Goal: Information Seeking & Learning: Compare options

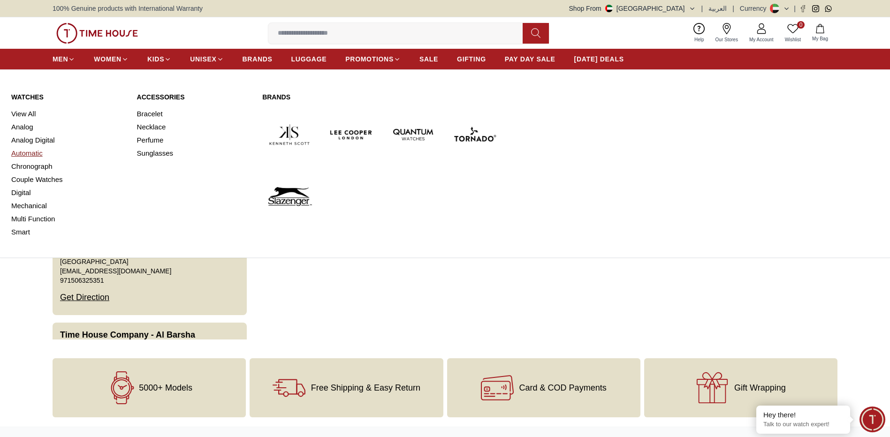
click at [40, 152] on link "Automatic" at bounding box center [68, 153] width 114 height 13
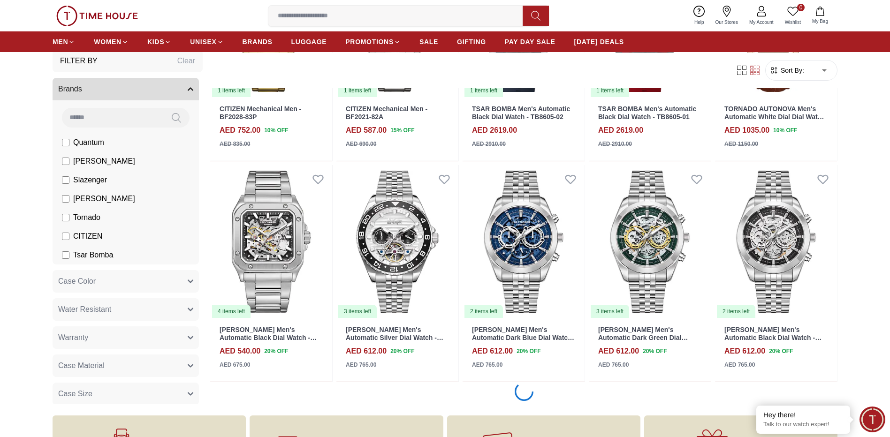
scroll to position [655, 0]
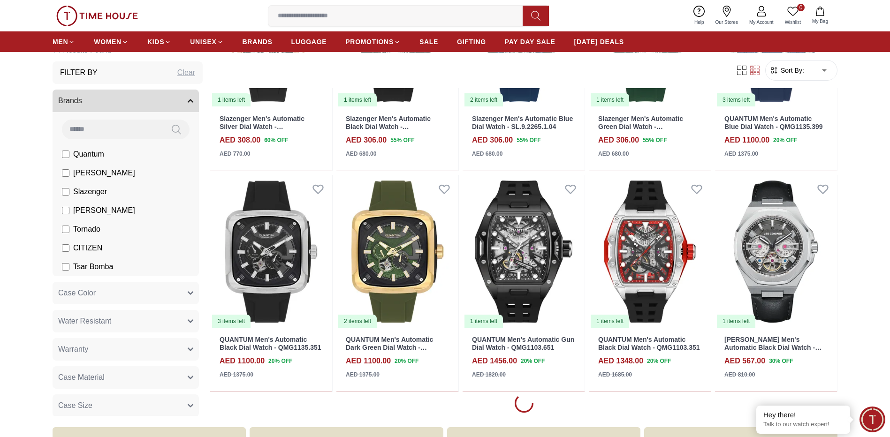
scroll to position [2422, 0]
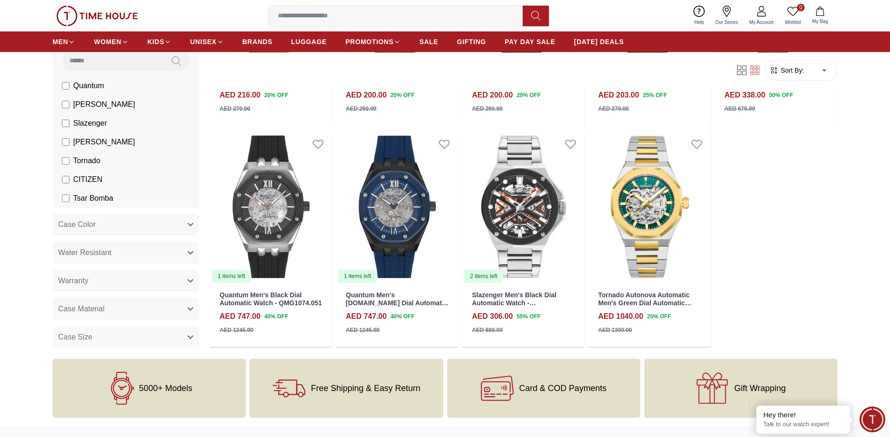
scroll to position [3120, 0]
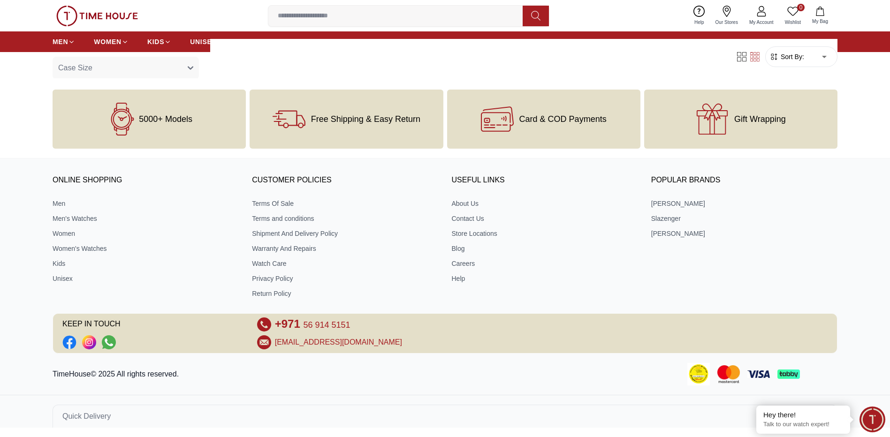
scroll to position [404, 0]
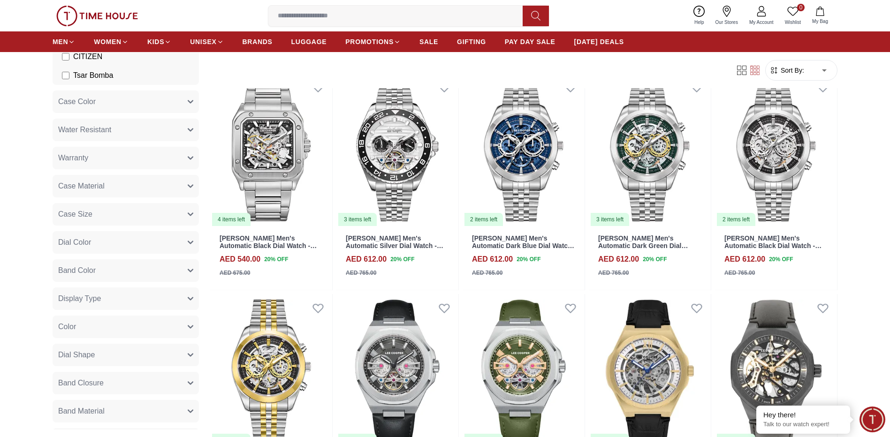
scroll to position [206, 0]
click at [848, 300] on section "11 Results Found Filter By Clear Brands Quantum Lee Cooper Slazenger Kenneth Sc…" at bounding box center [445, 378] width 890 height 708
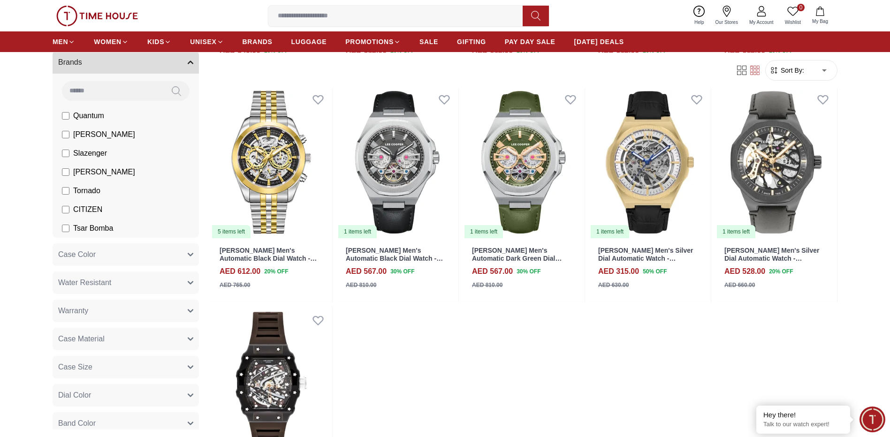
scroll to position [44, 0]
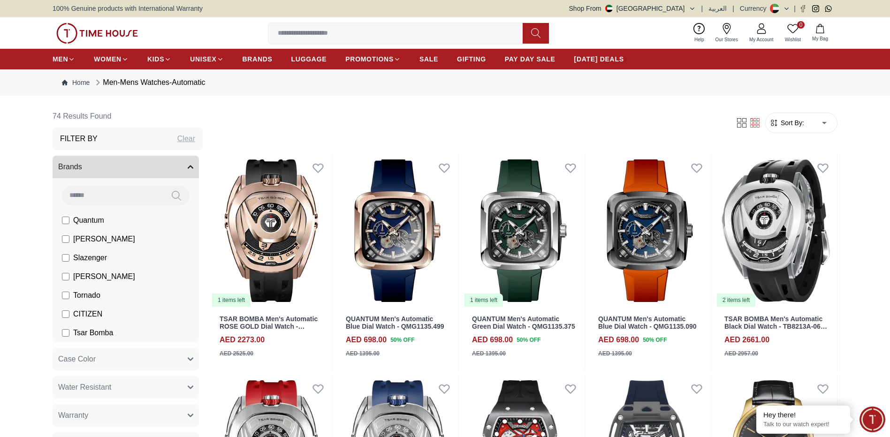
click at [137, 197] on input at bounding box center [112, 195] width 101 height 19
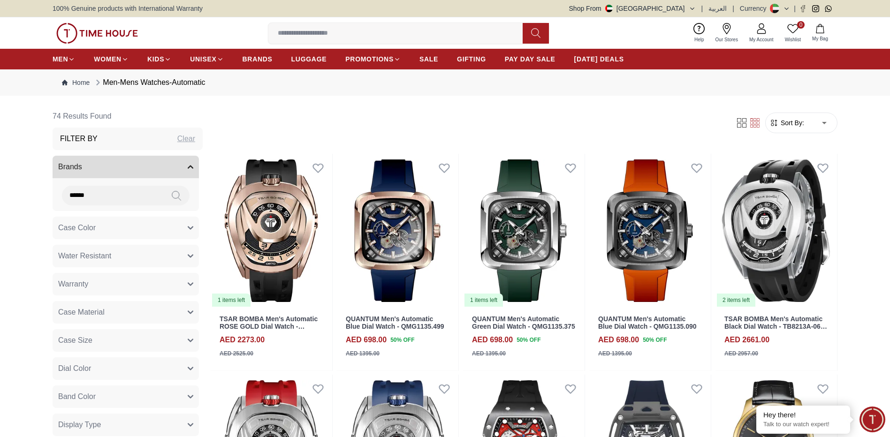
type input "******"
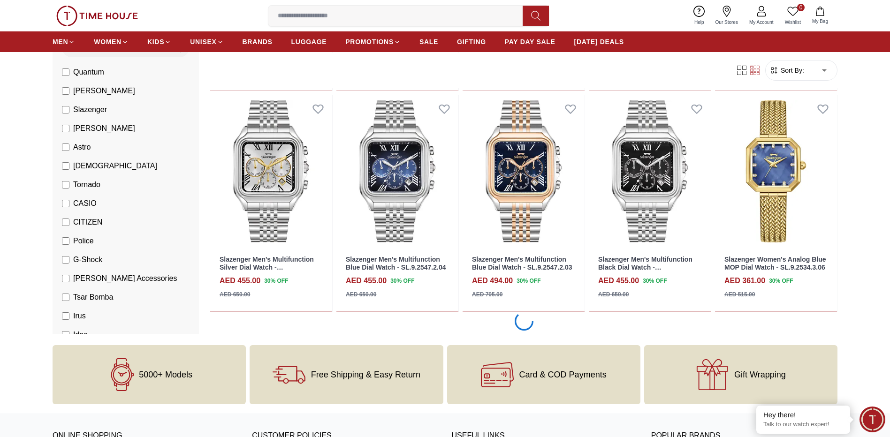
scroll to position [751, 0]
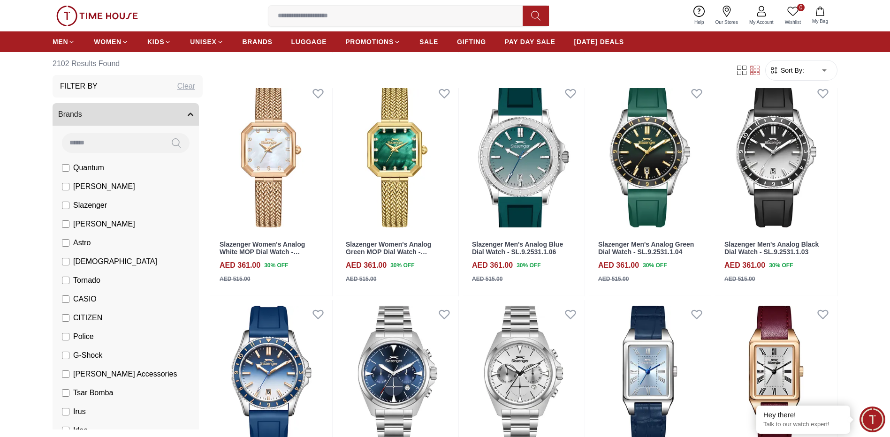
scroll to position [1051, 0]
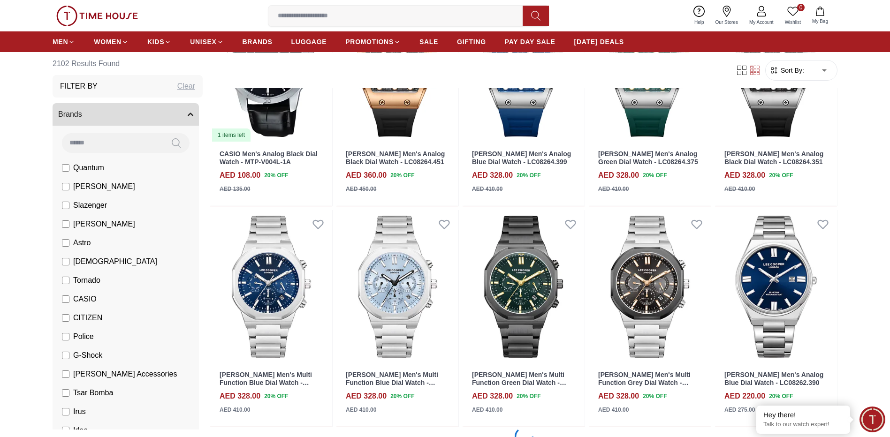
scroll to position [2421, 0]
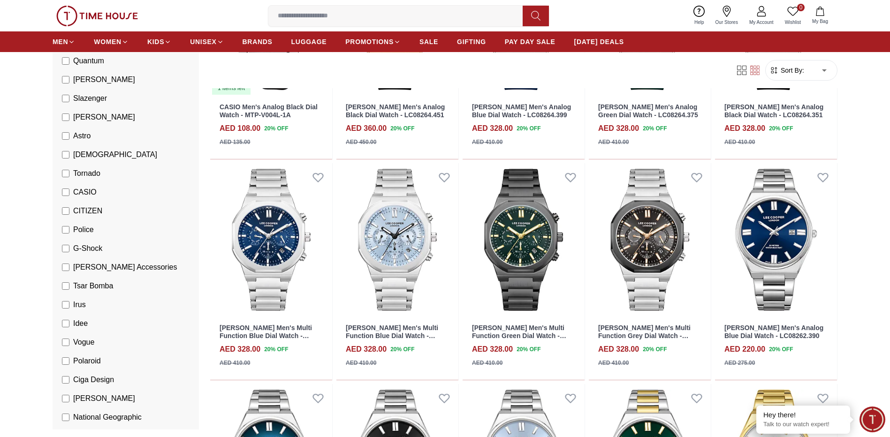
scroll to position [94, 0]
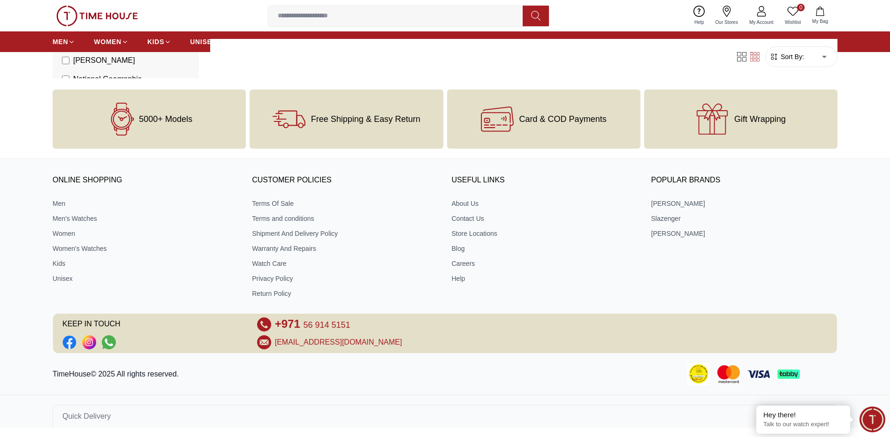
scroll to position [402, 0]
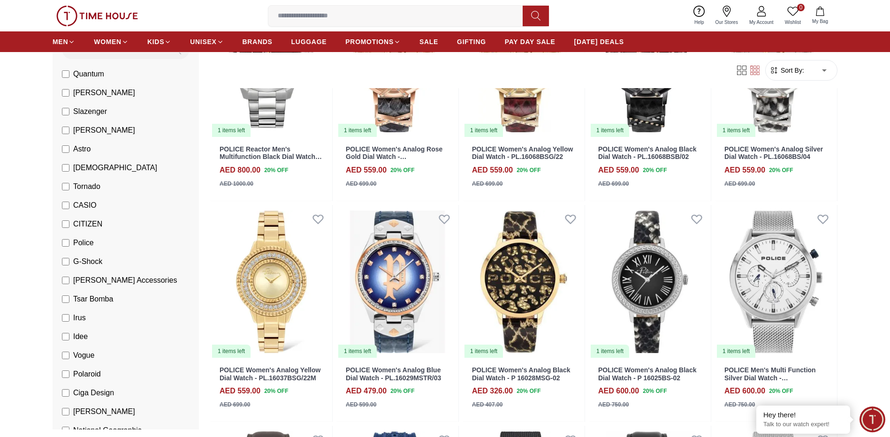
scroll to position [206, 0]
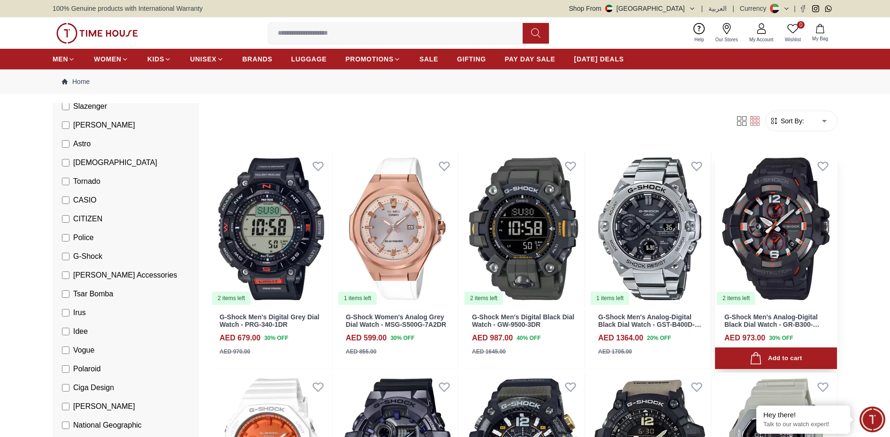
scroll to position [150, 0]
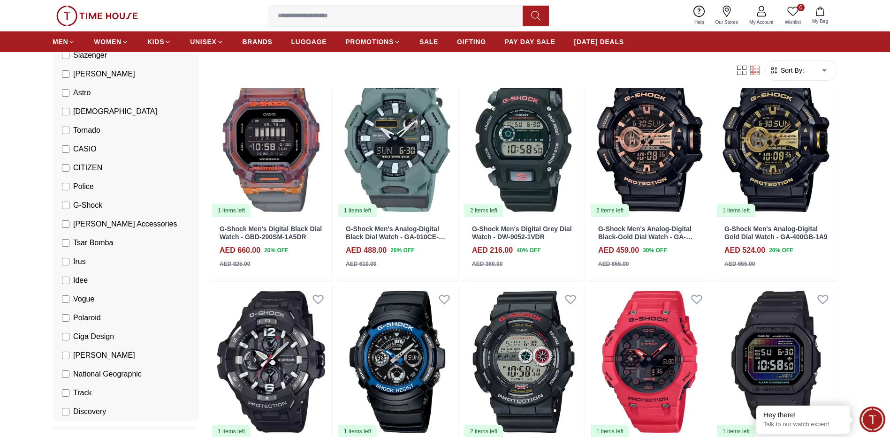
scroll to position [638, 0]
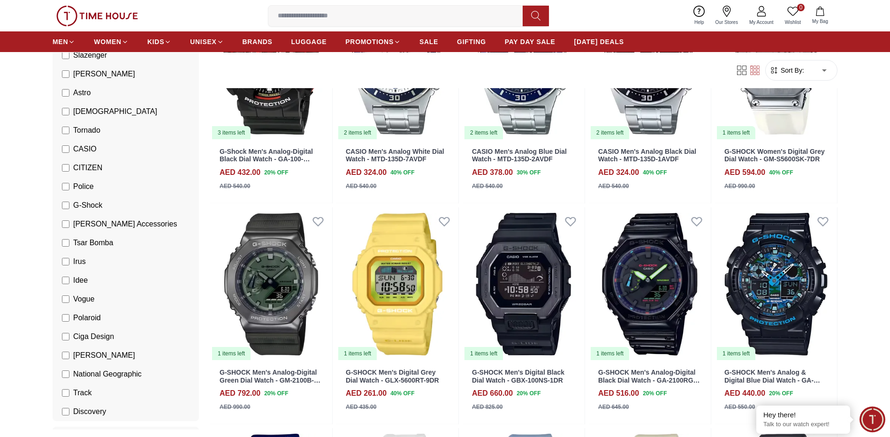
scroll to position [1051, 0]
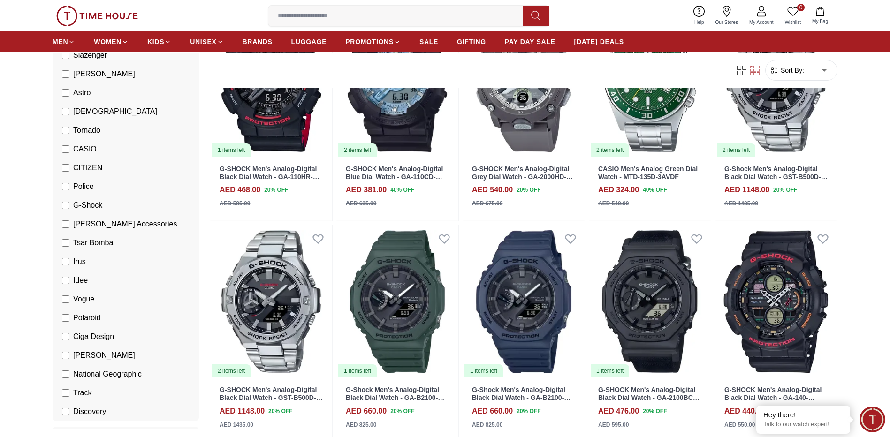
scroll to position [2139, 0]
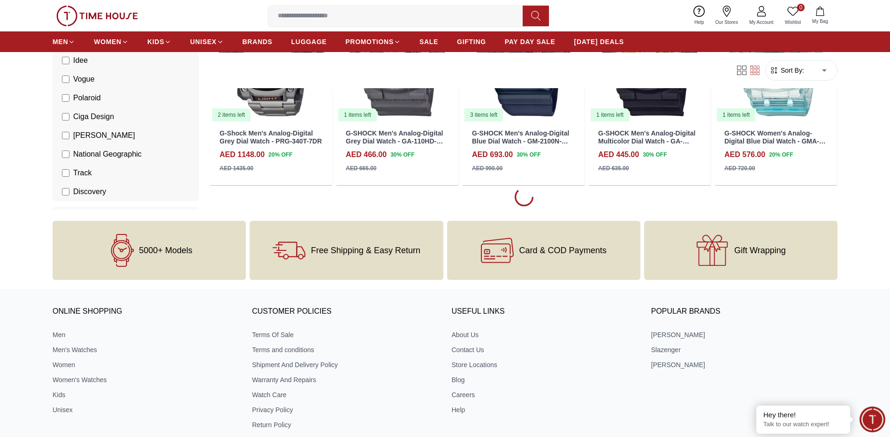
scroll to position [2646, 0]
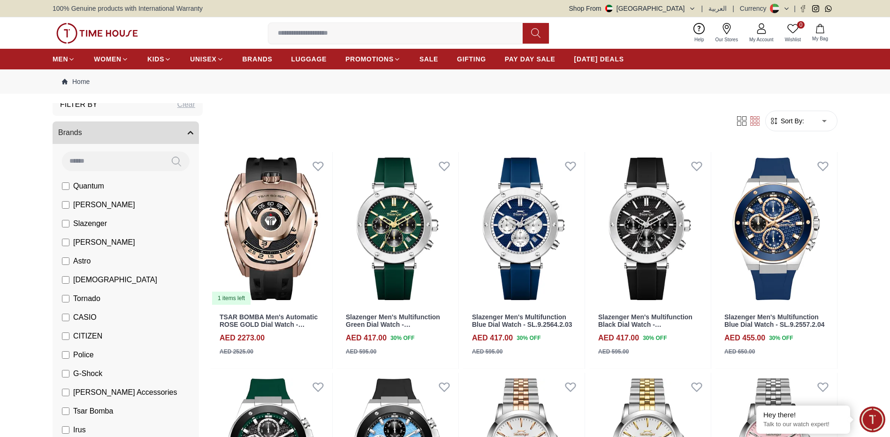
scroll to position [27, 0]
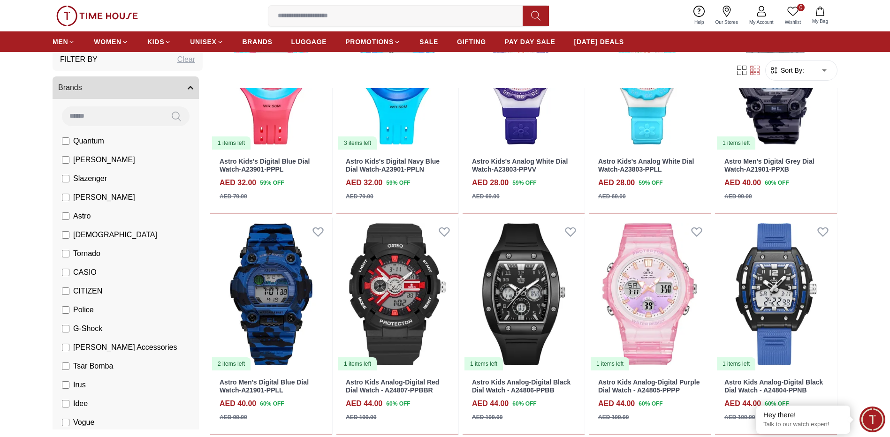
scroll to position [619, 0]
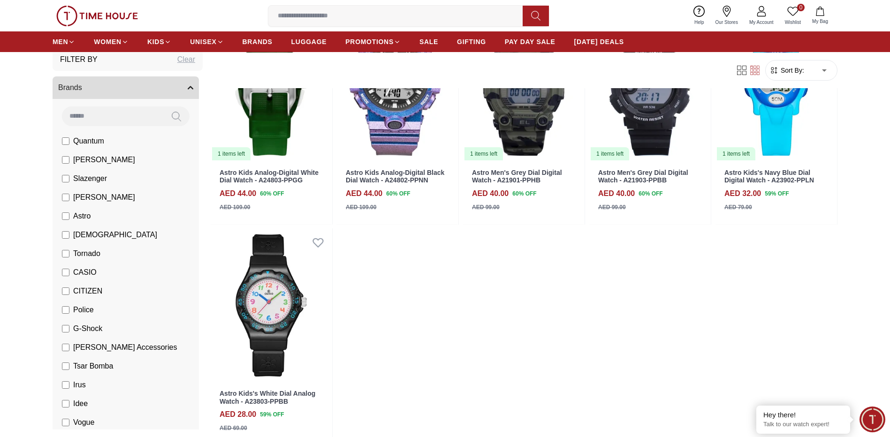
scroll to position [1032, 0]
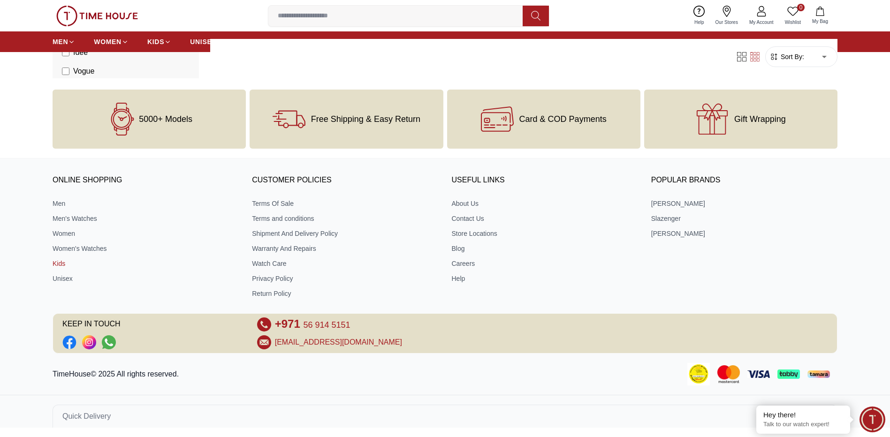
scroll to position [402, 0]
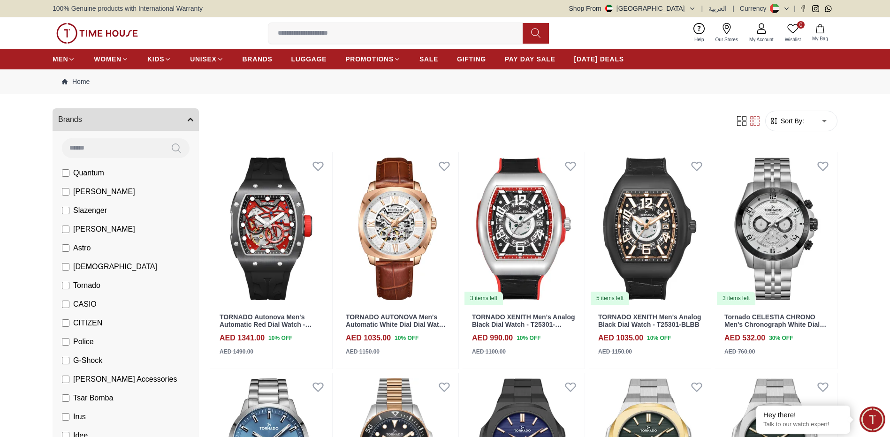
scroll to position [64, 0]
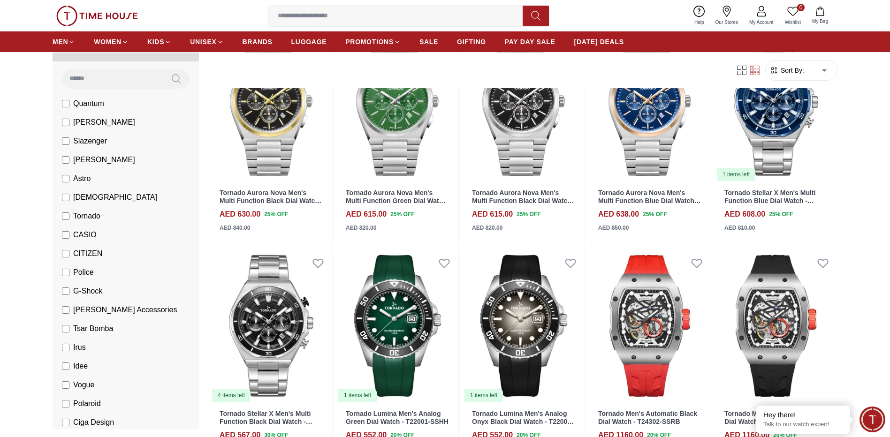
scroll to position [676, 0]
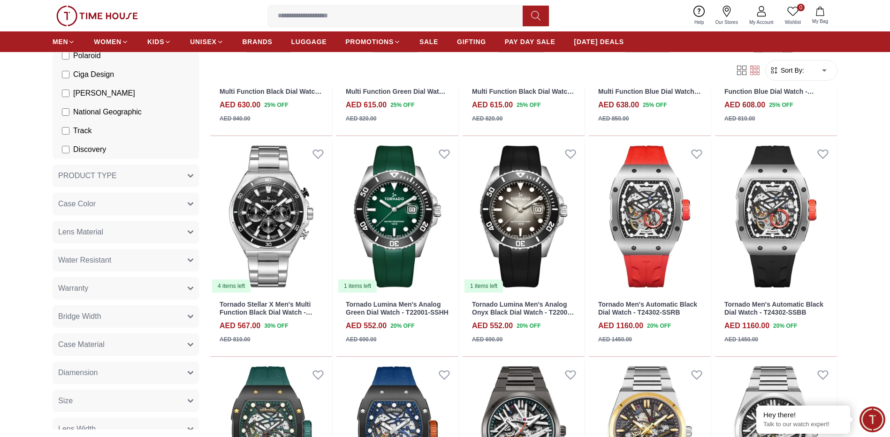
scroll to position [409, 0]
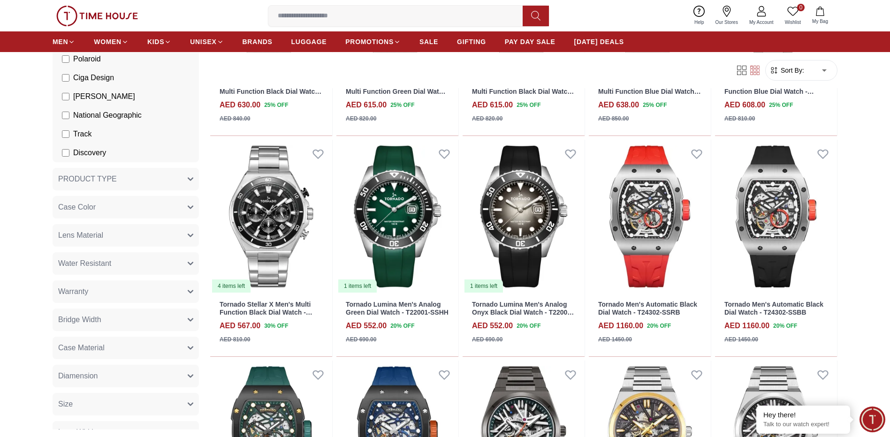
click at [188, 176] on icon "button" at bounding box center [191, 179] width 6 height 6
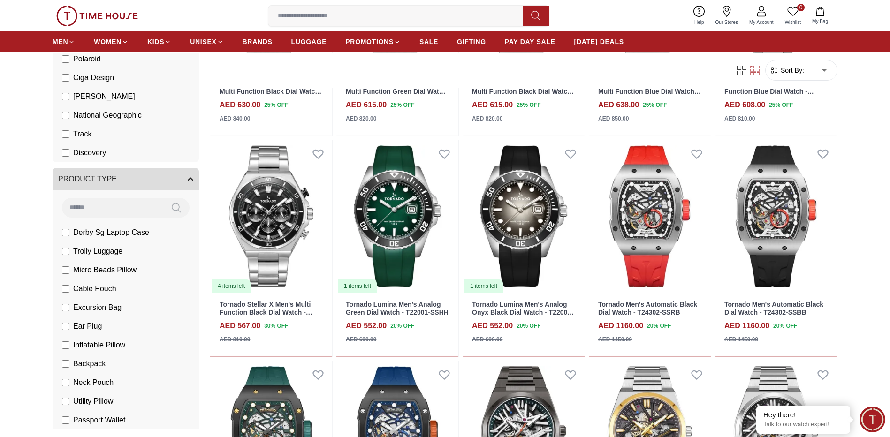
click at [188, 180] on icon "button" at bounding box center [191, 179] width 6 height 6
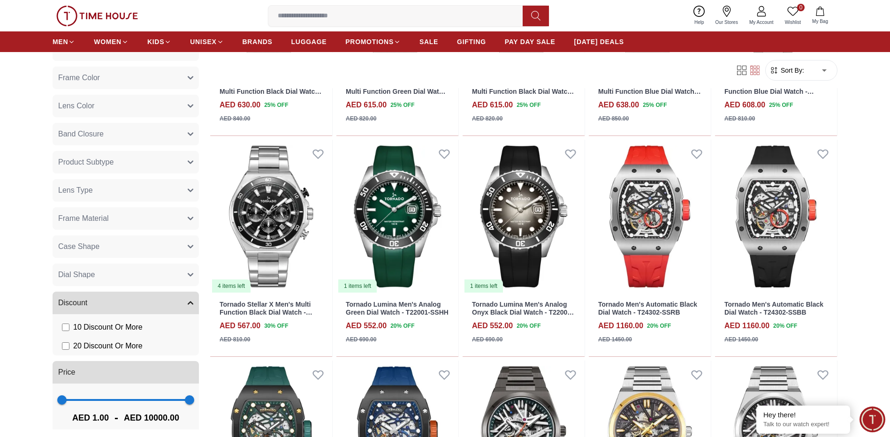
scroll to position [943, 0]
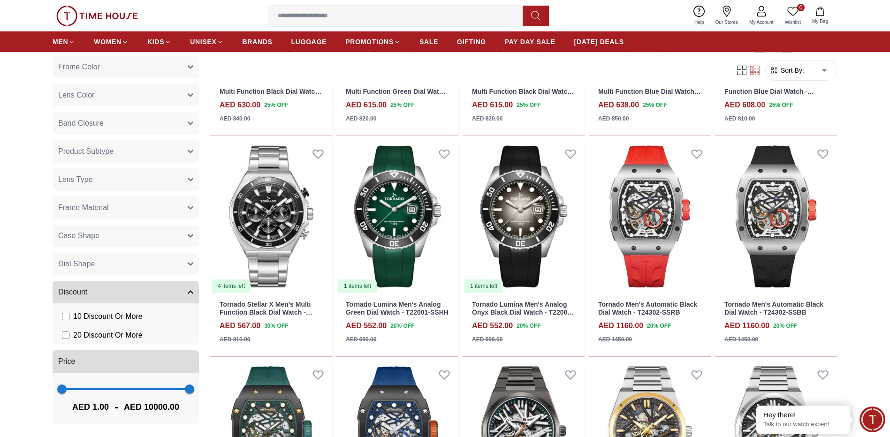
click at [867, 115] on section "111 Results Found Filter By Clear Brands Quantum [PERSON_NAME] Slazenger [PERSO…" at bounding box center [445, 347] width 890 height 1838
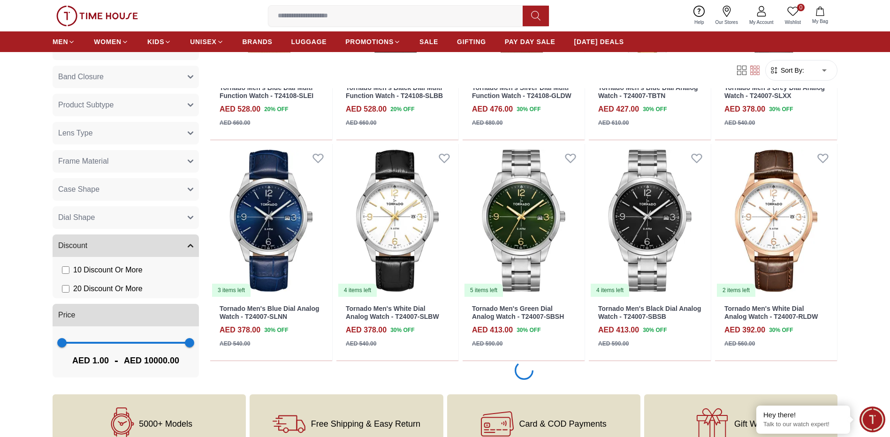
scroll to position [1651, 0]
